Goal: Transaction & Acquisition: Subscribe to service/newsletter

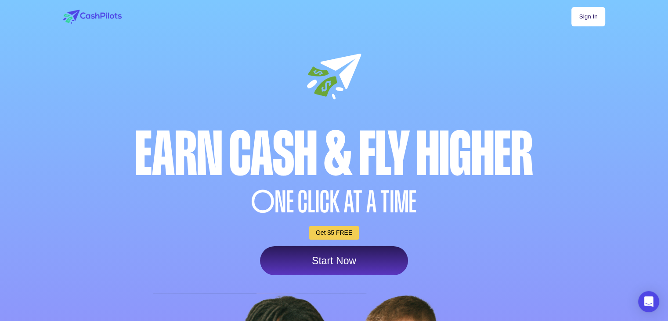
click at [318, 194] on div "O NE CLICK AT A TIME" at bounding box center [334, 202] width 546 height 30
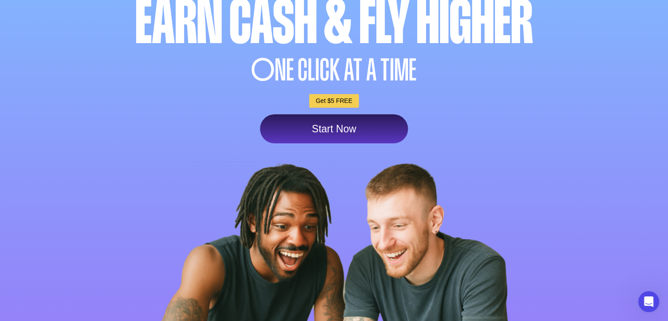
click at [215, 127] on div "Start Now" at bounding box center [334, 128] width 546 height 29
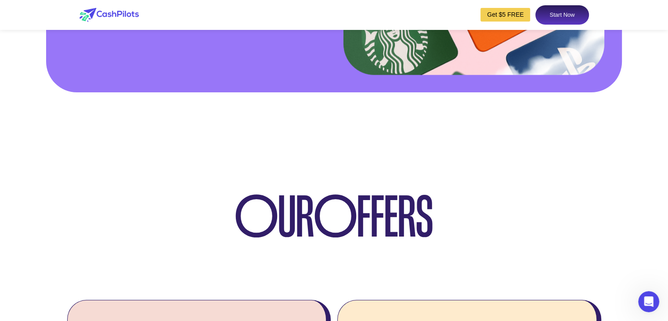
scroll to position [1537, 0]
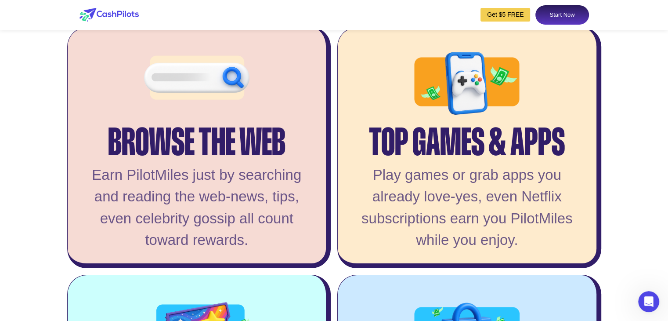
click at [448, 237] on div "Play games or grab apps you already love-yes, even Netflix subscriptions earn y…" at bounding box center [467, 207] width 234 height 87
click at [264, 202] on div "Earn PilotMiles just by searching and reading the web-news, tips, even celebrit…" at bounding box center [197, 207] width 234 height 87
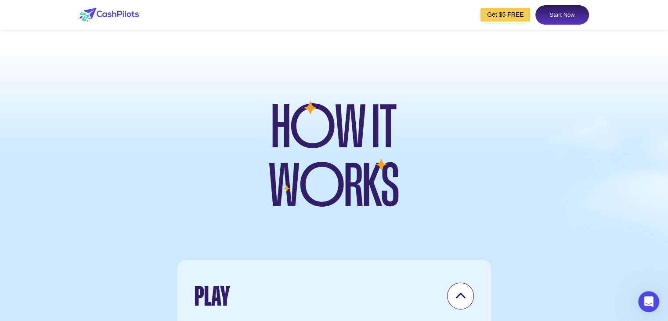
scroll to position [2548, 0]
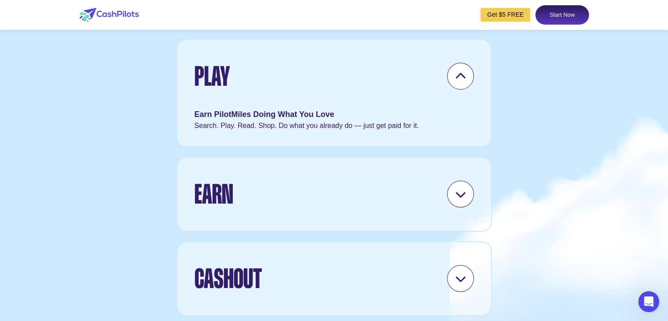
click at [298, 120] on div "Earn PilotMiles Doing What You Love" at bounding box center [334, 115] width 279 height 12
click at [473, 90] on div at bounding box center [460, 76] width 27 height 27
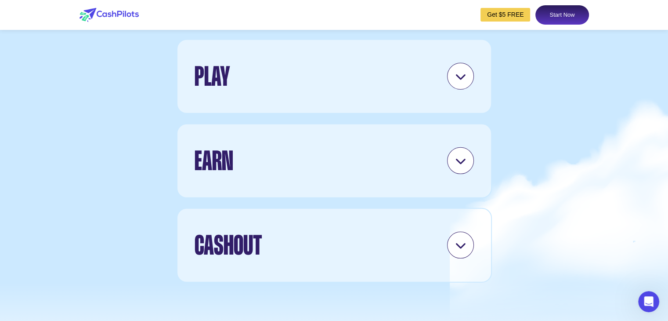
click at [548, 14] on link "Start Now" at bounding box center [561, 14] width 53 height 19
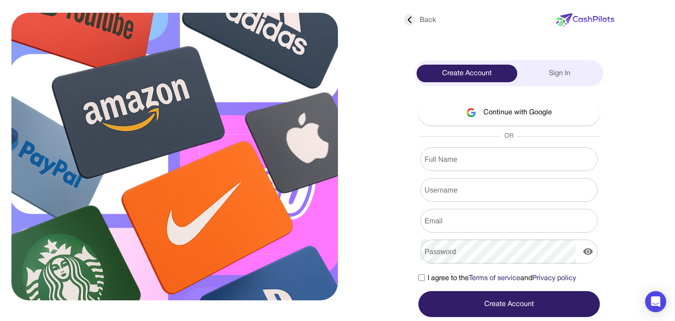
click at [495, 111] on button "Continue with Google" at bounding box center [508, 112] width 181 height 26
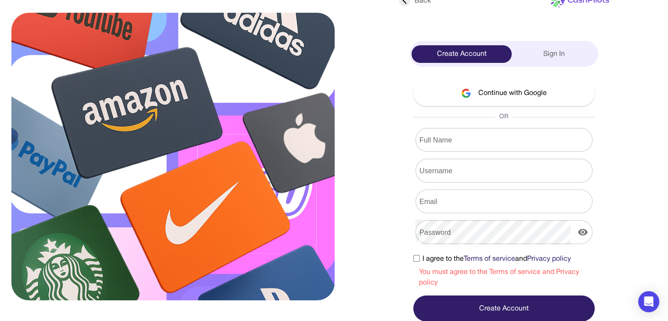
scroll to position [20, 0]
click at [492, 90] on button "Continue with Google" at bounding box center [503, 93] width 181 height 26
click at [489, 81] on button "Continue with Google" at bounding box center [503, 93] width 181 height 26
click at [418, 262] on label "I agree to the Terms of service and Privacy policy" at bounding box center [492, 258] width 158 height 11
click at [496, 89] on button "Continue with Google" at bounding box center [503, 93] width 181 height 26
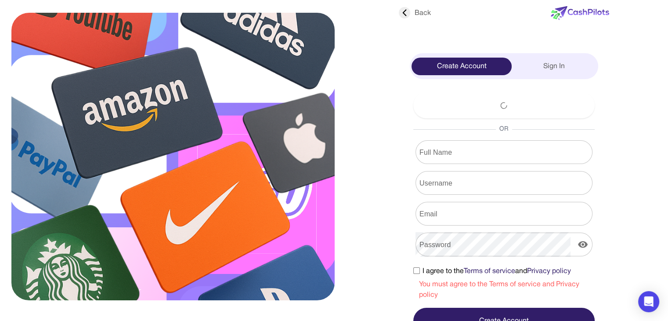
scroll to position [0, 0]
